Goal: Task Accomplishment & Management: Use online tool/utility

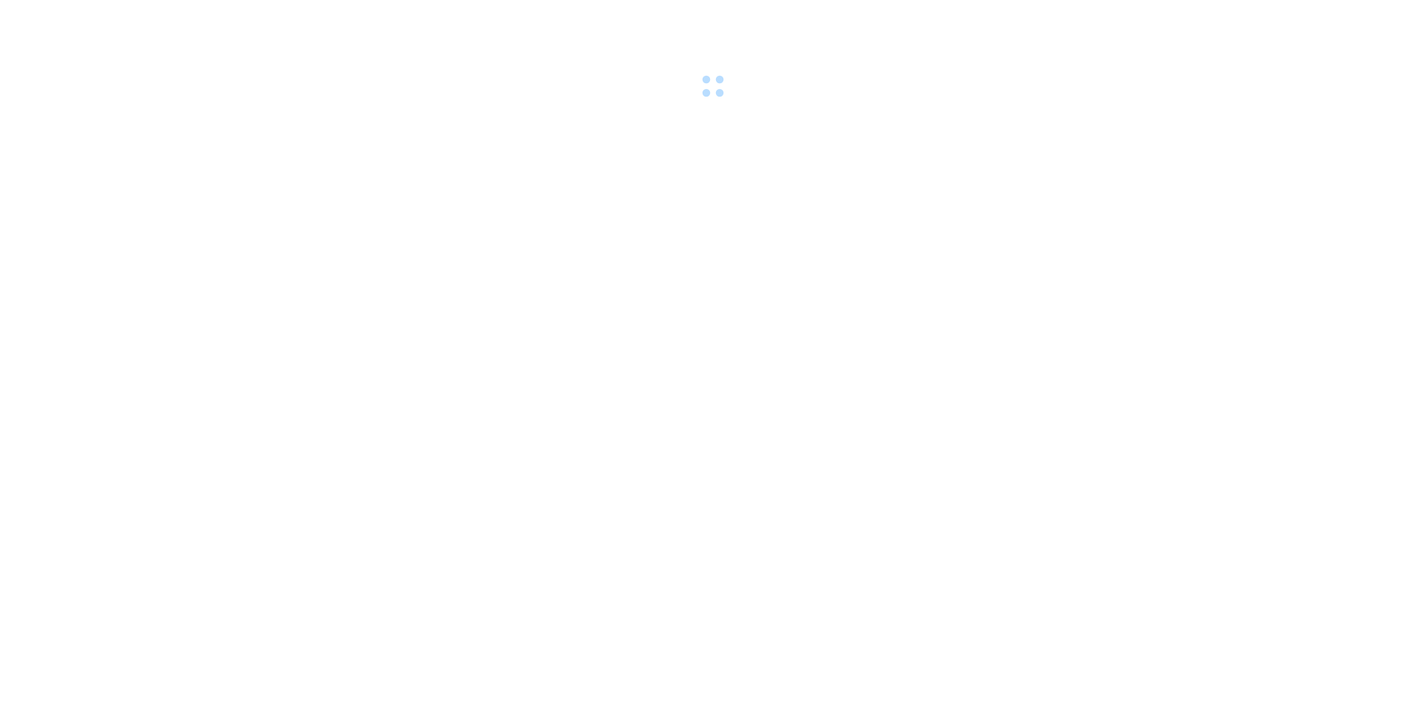
click at [341, 309] on body at bounding box center [713, 354] width 1426 height 708
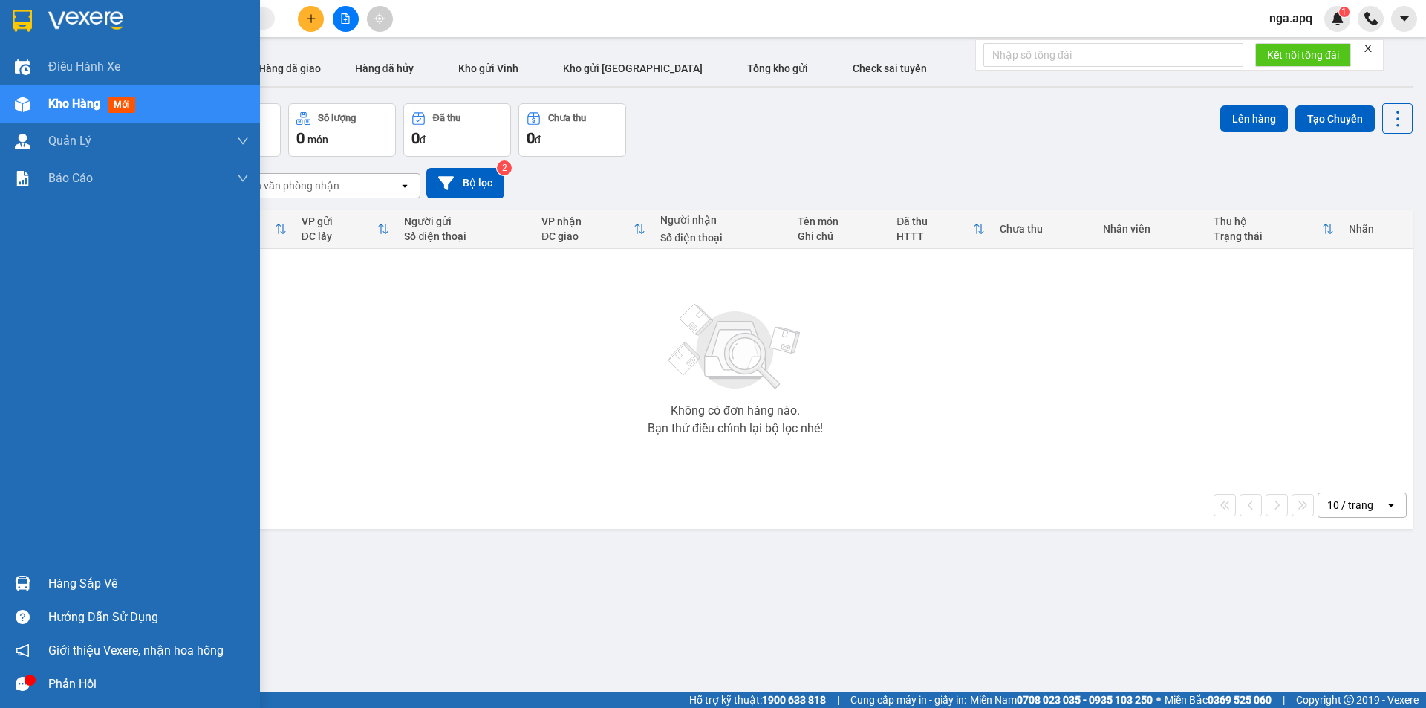
click at [64, 582] on div "Hàng sắp về" at bounding box center [148, 584] width 201 height 22
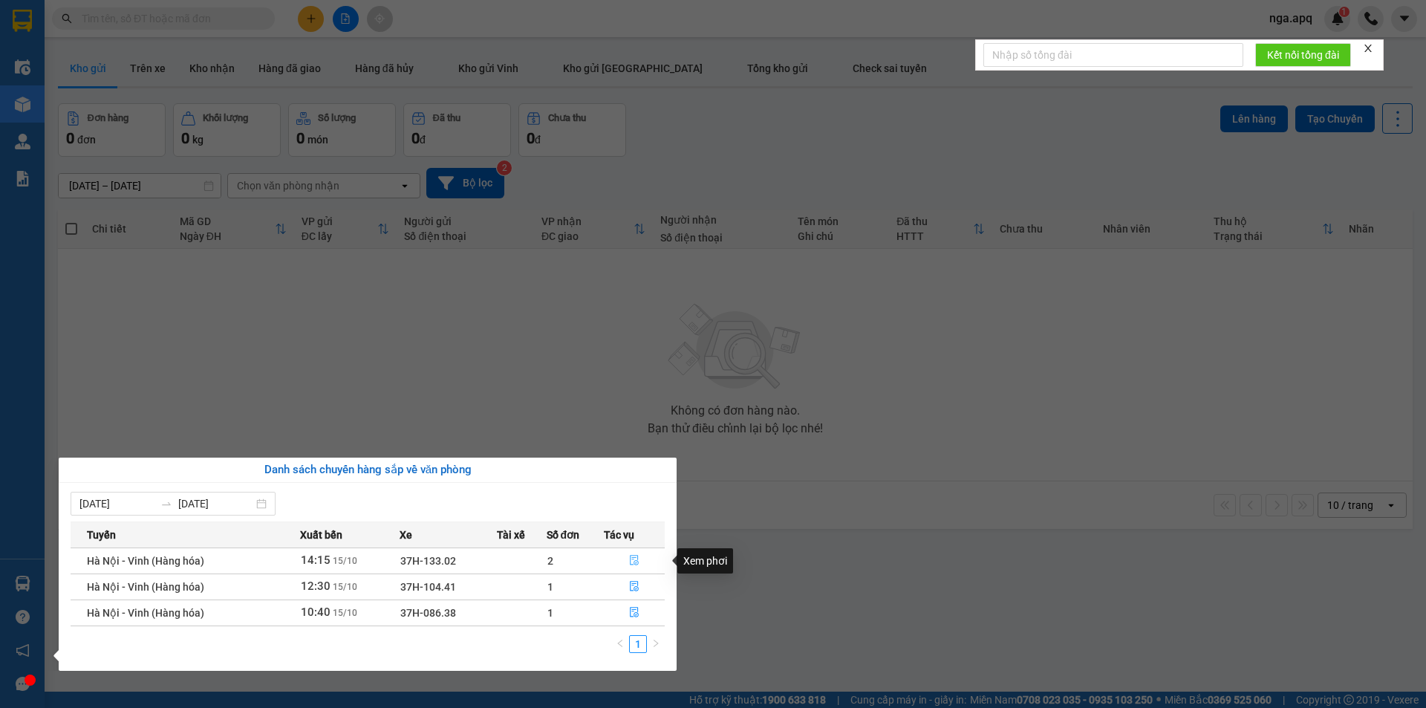
click at [635, 559] on icon "file-done" at bounding box center [634, 560] width 10 height 10
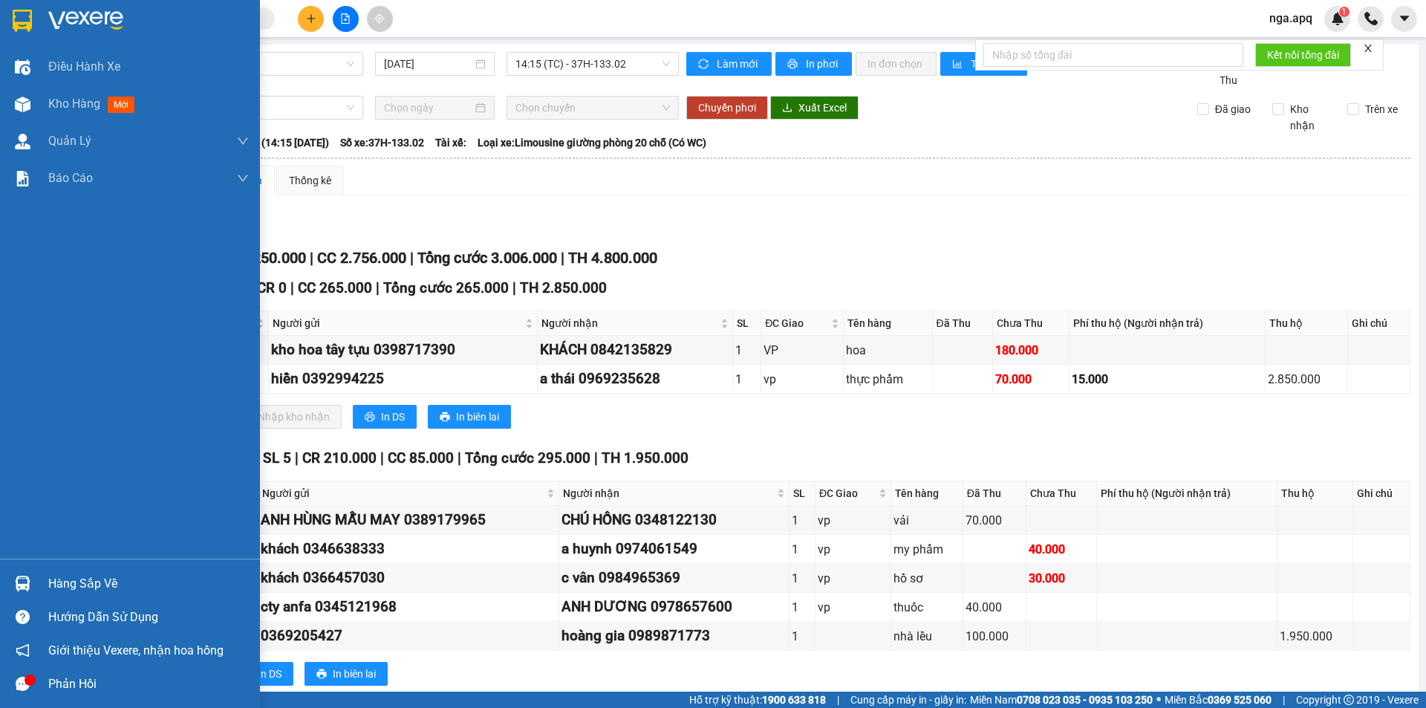
click at [98, 588] on div "Hàng sắp về" at bounding box center [148, 584] width 201 height 22
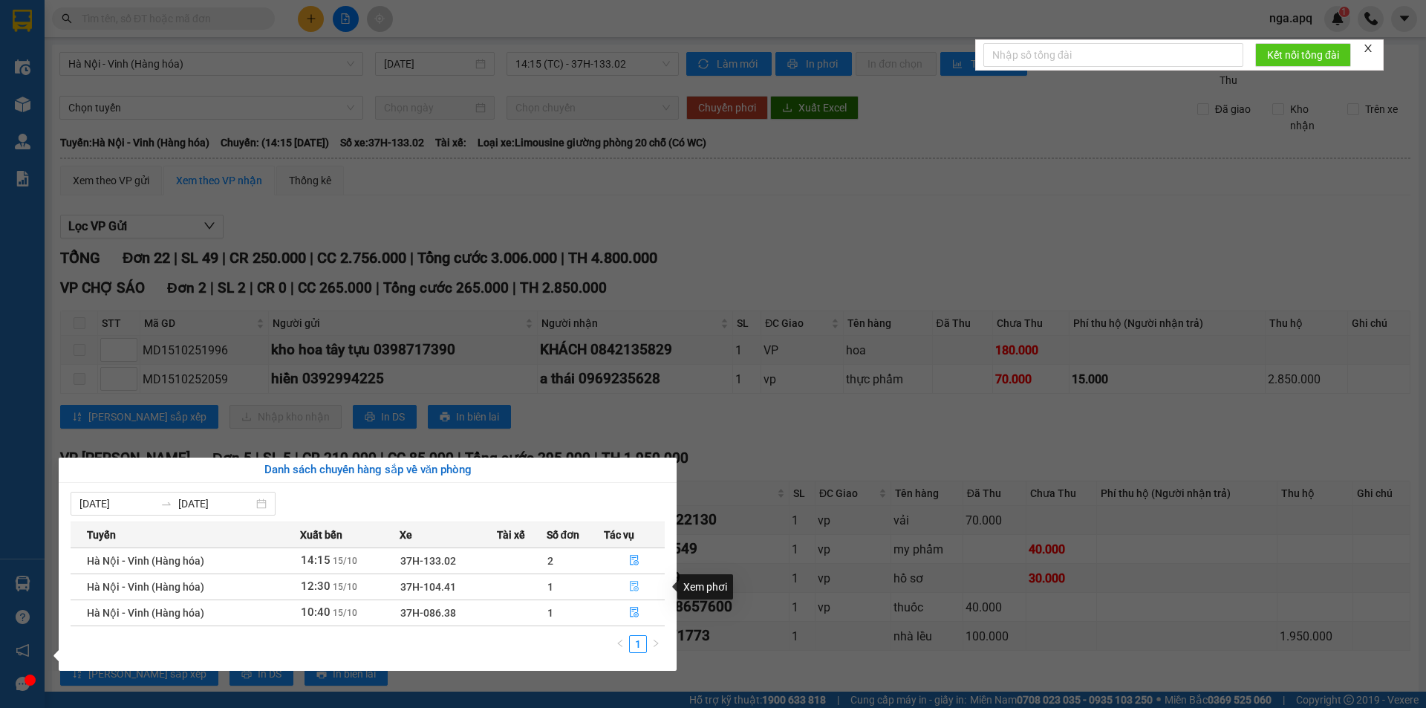
click at [635, 587] on icon "file-done" at bounding box center [634, 587] width 9 height 10
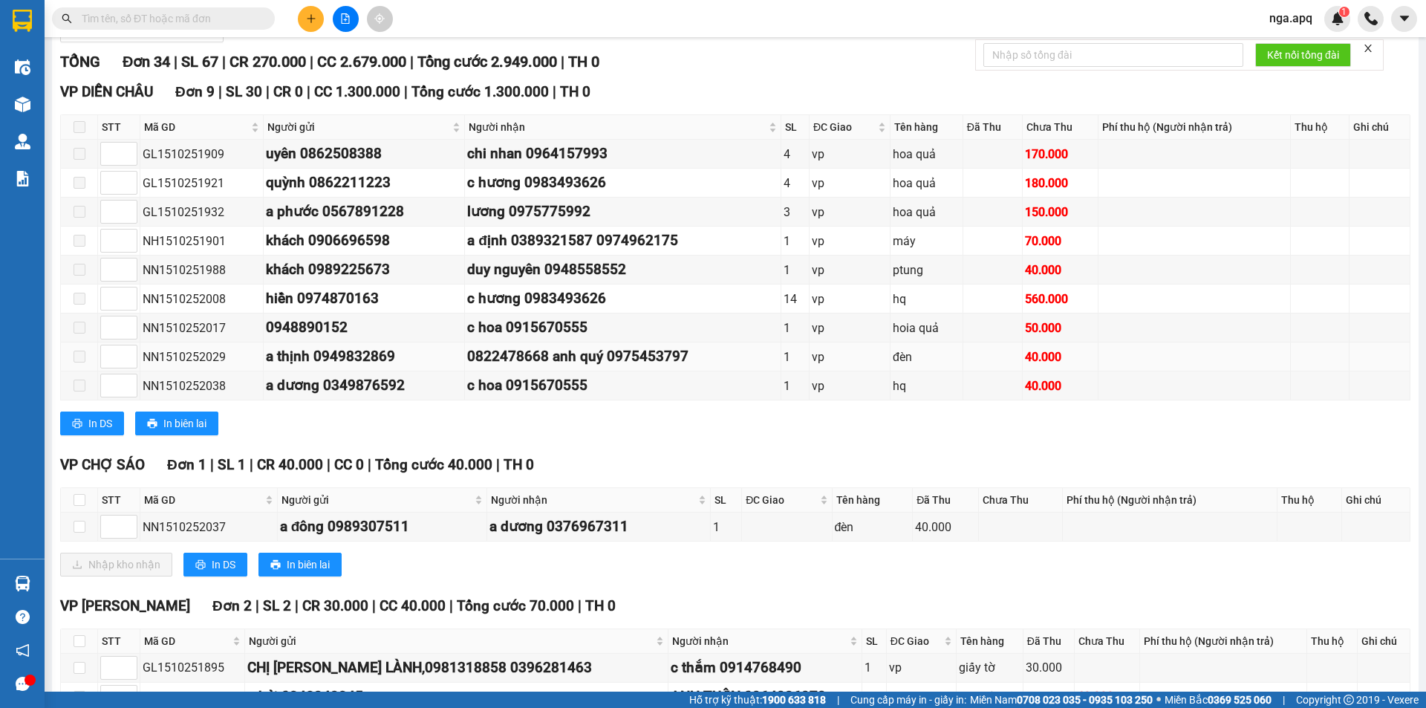
scroll to position [223, 0]
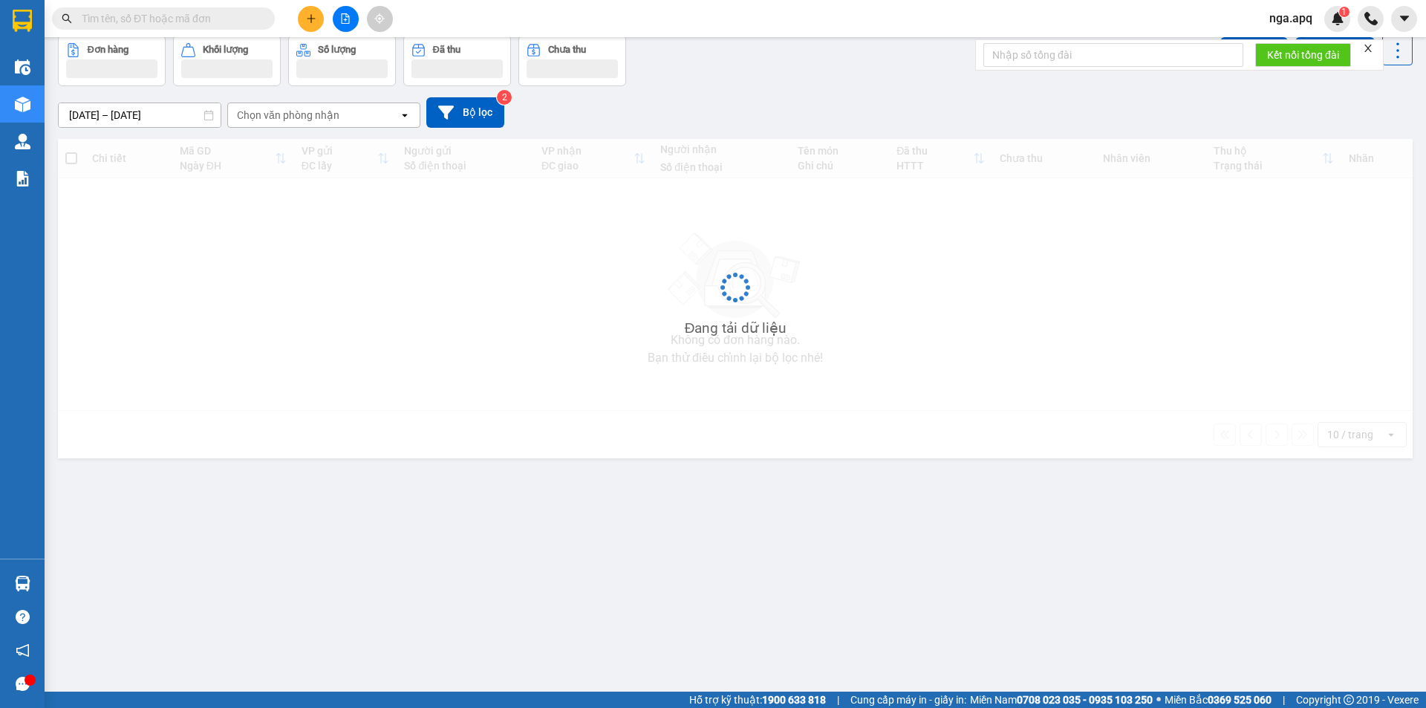
scroll to position [68, 0]
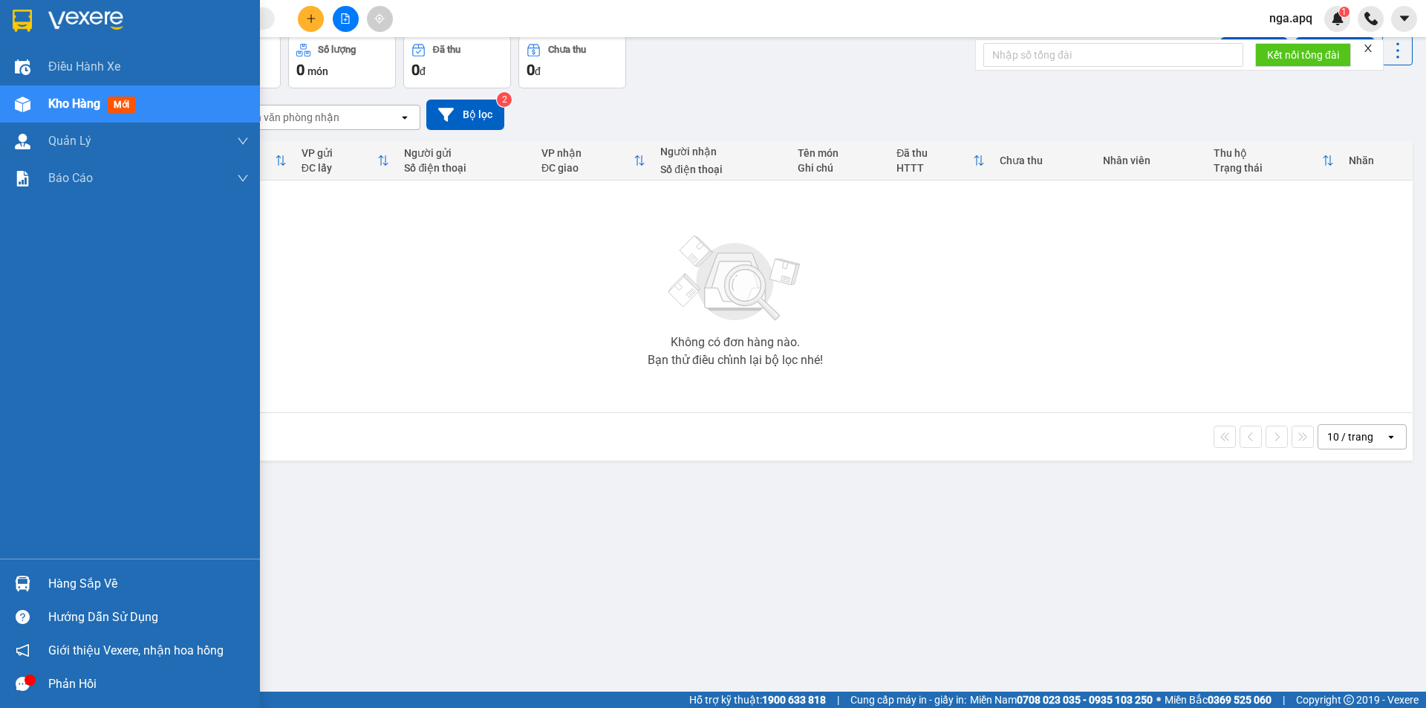
click at [40, 581] on div "Hàng sắp về" at bounding box center [130, 583] width 260 height 33
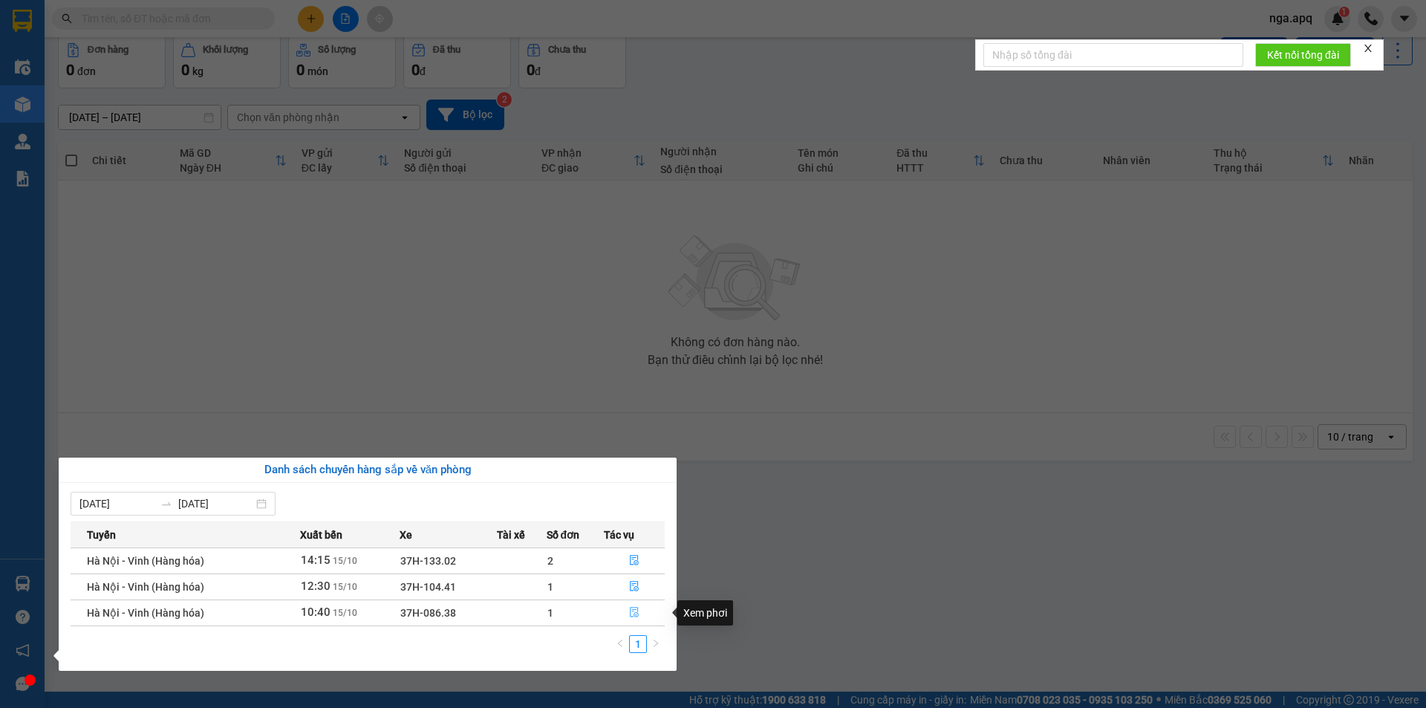
click at [632, 611] on icon "file-done" at bounding box center [634, 612] width 10 height 10
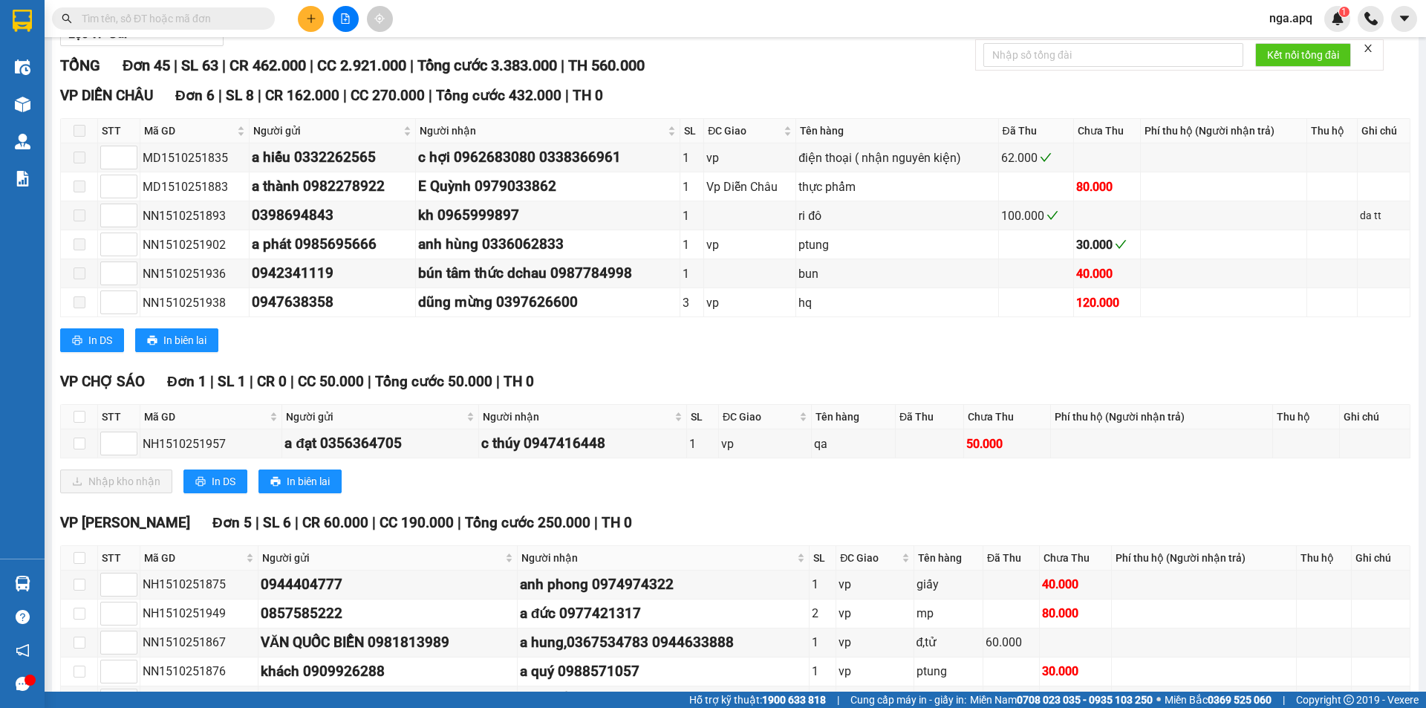
scroll to position [223, 0]
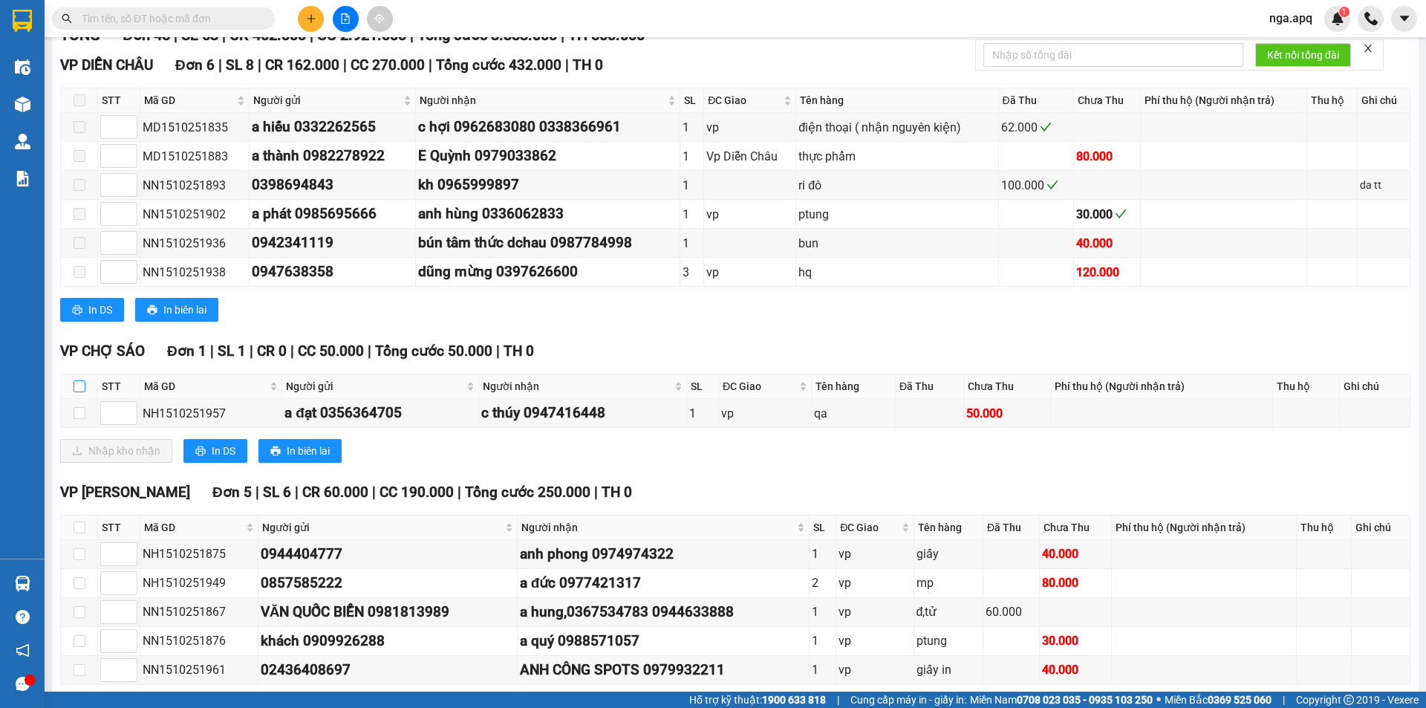
click at [79, 385] on input "checkbox" at bounding box center [80, 386] width 12 height 12
checkbox input "true"
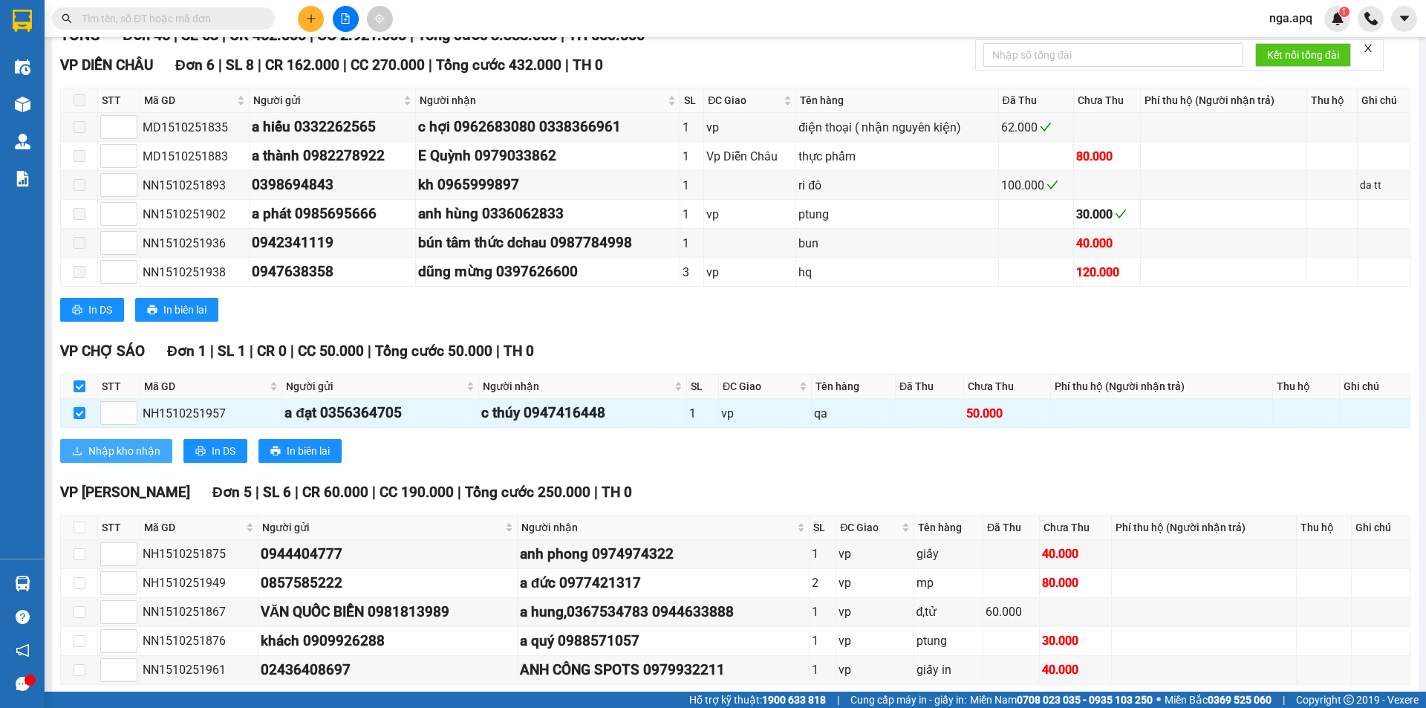
click at [115, 448] on span "Nhập kho nhận" at bounding box center [124, 451] width 72 height 16
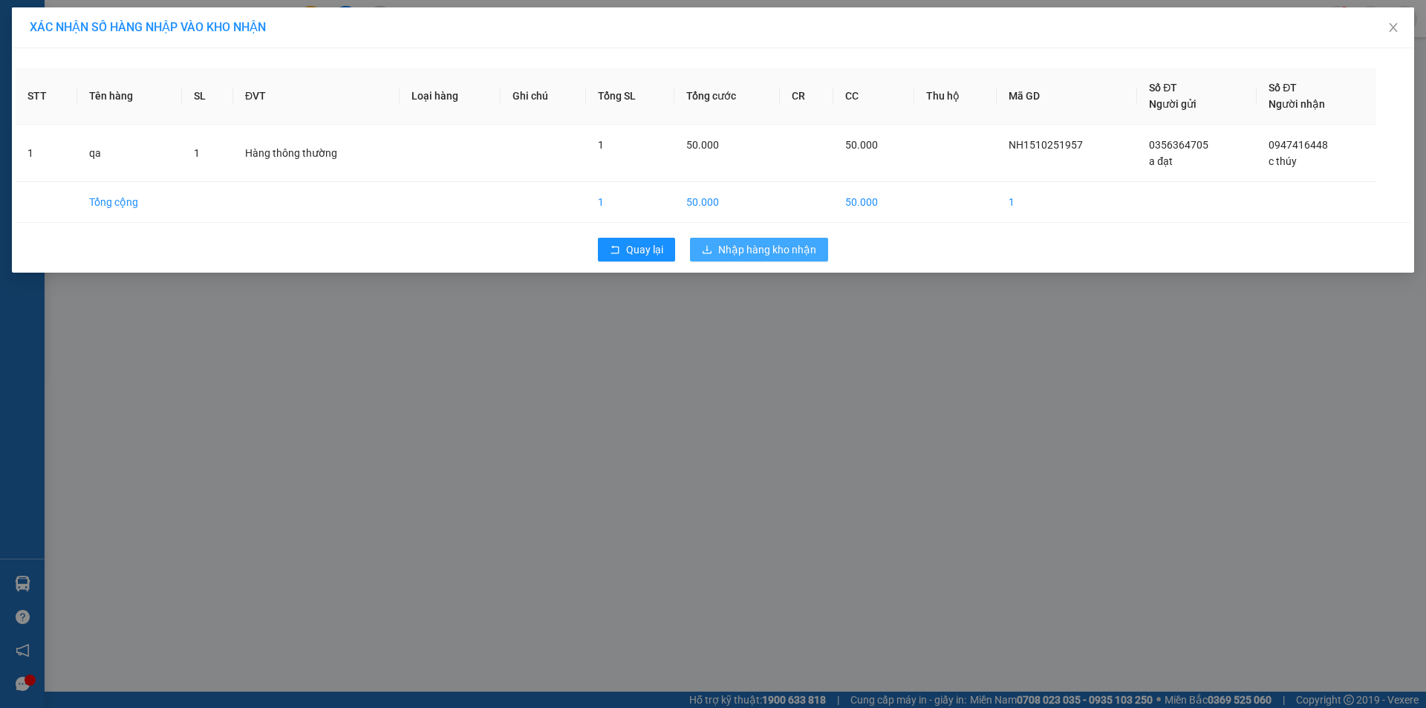
click at [761, 246] on span "Nhập hàng kho nhận" at bounding box center [767, 249] width 98 height 16
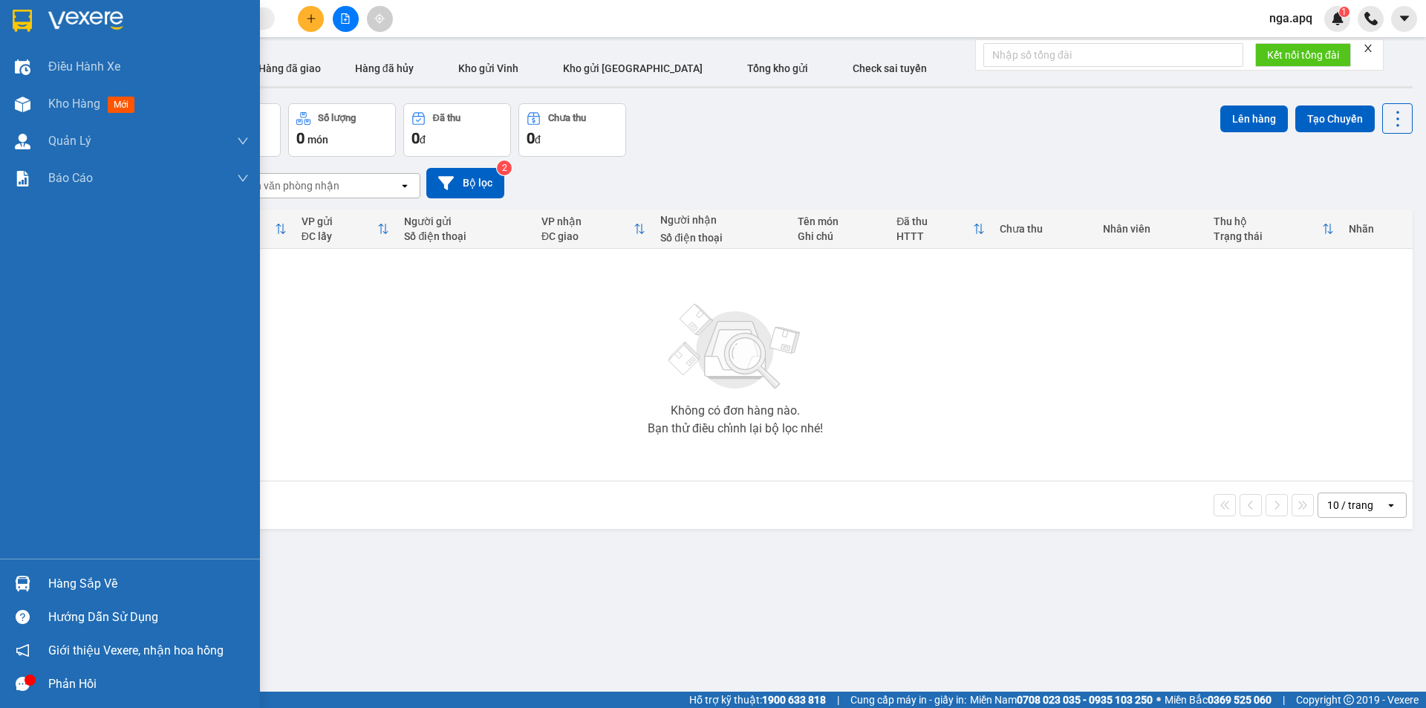
click at [22, 577] on img at bounding box center [23, 584] width 16 height 16
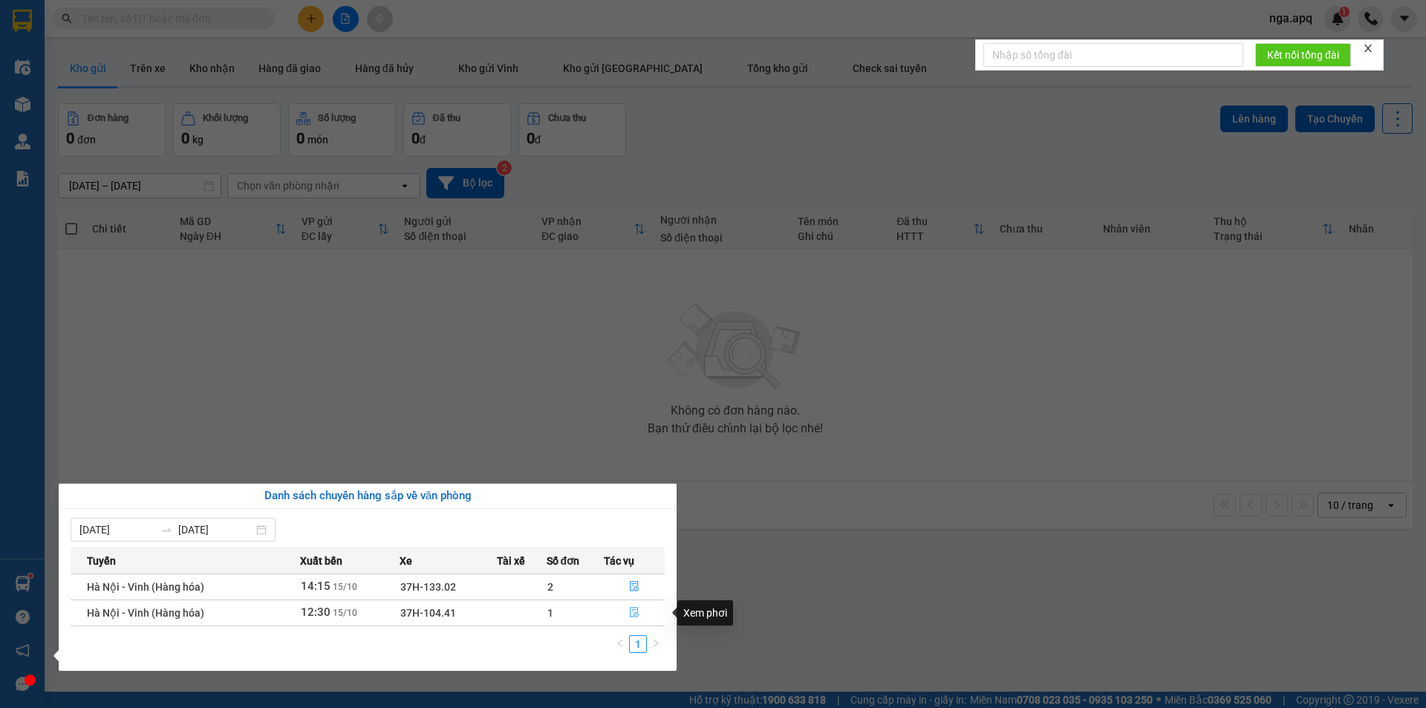
click at [630, 613] on icon "file-done" at bounding box center [634, 612] width 10 height 10
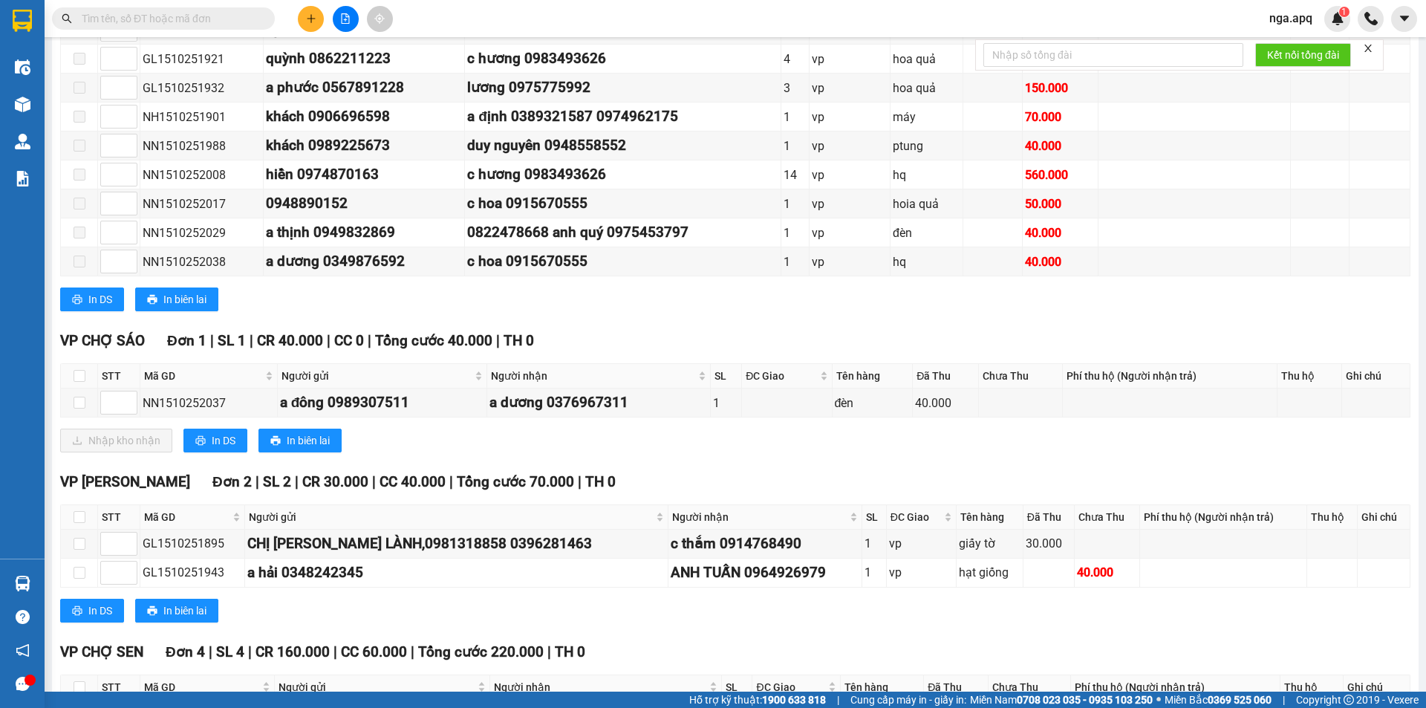
scroll to position [371, 0]
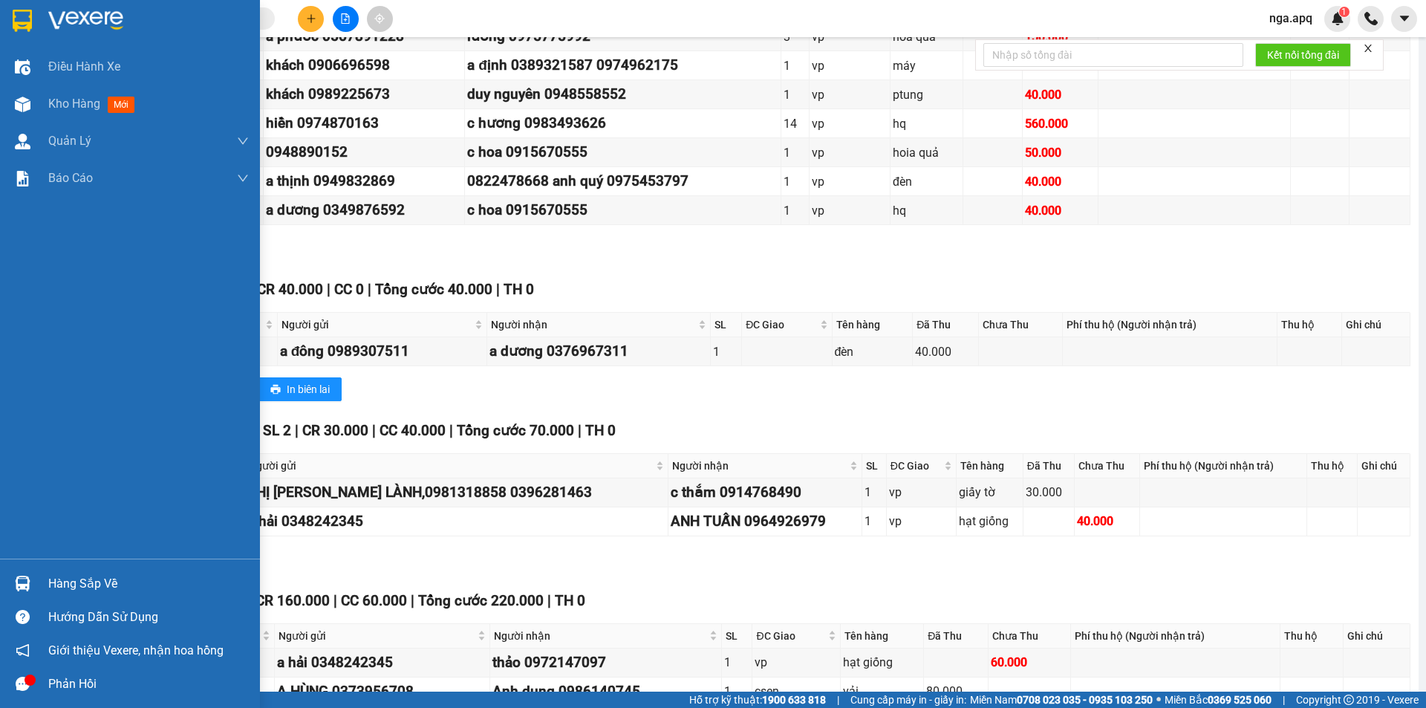
click at [24, 574] on div at bounding box center [23, 584] width 26 height 26
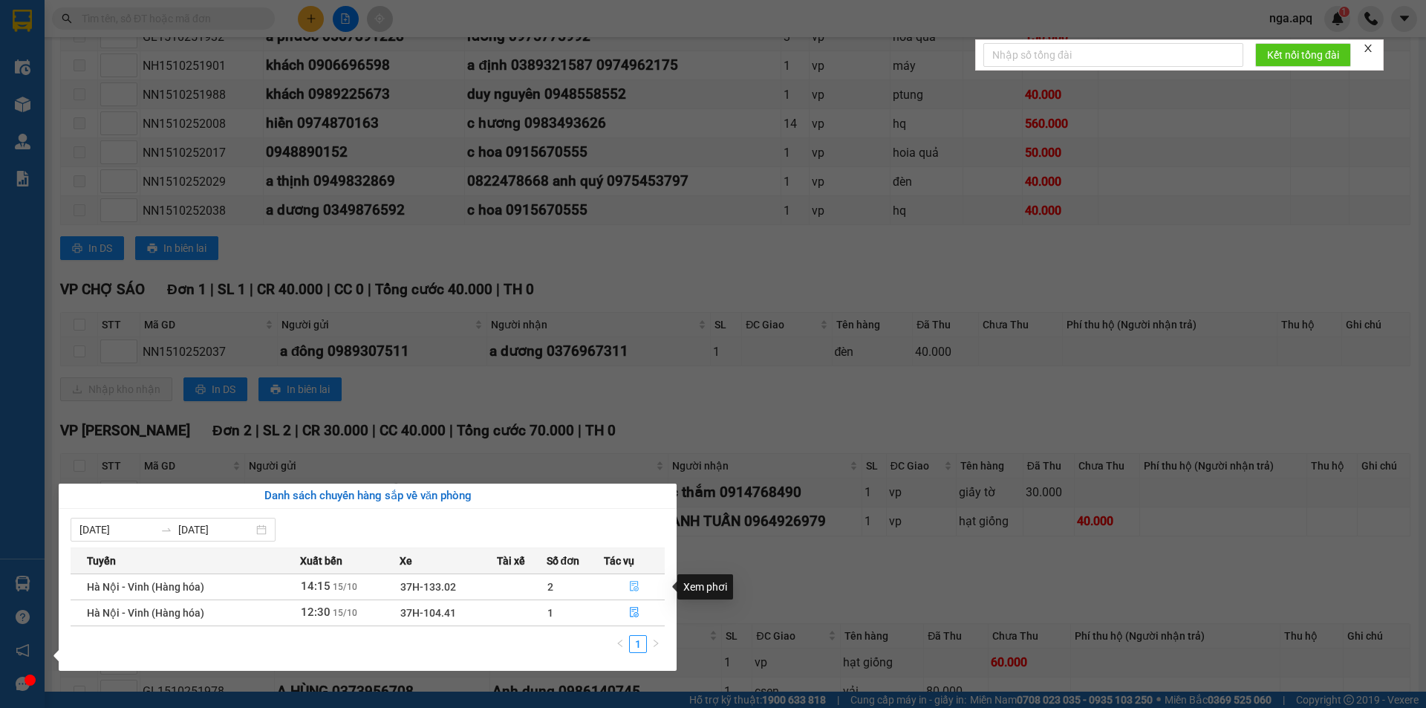
click at [638, 586] on icon "file-done" at bounding box center [634, 586] width 10 height 10
